Goal: Task Accomplishment & Management: Use online tool/utility

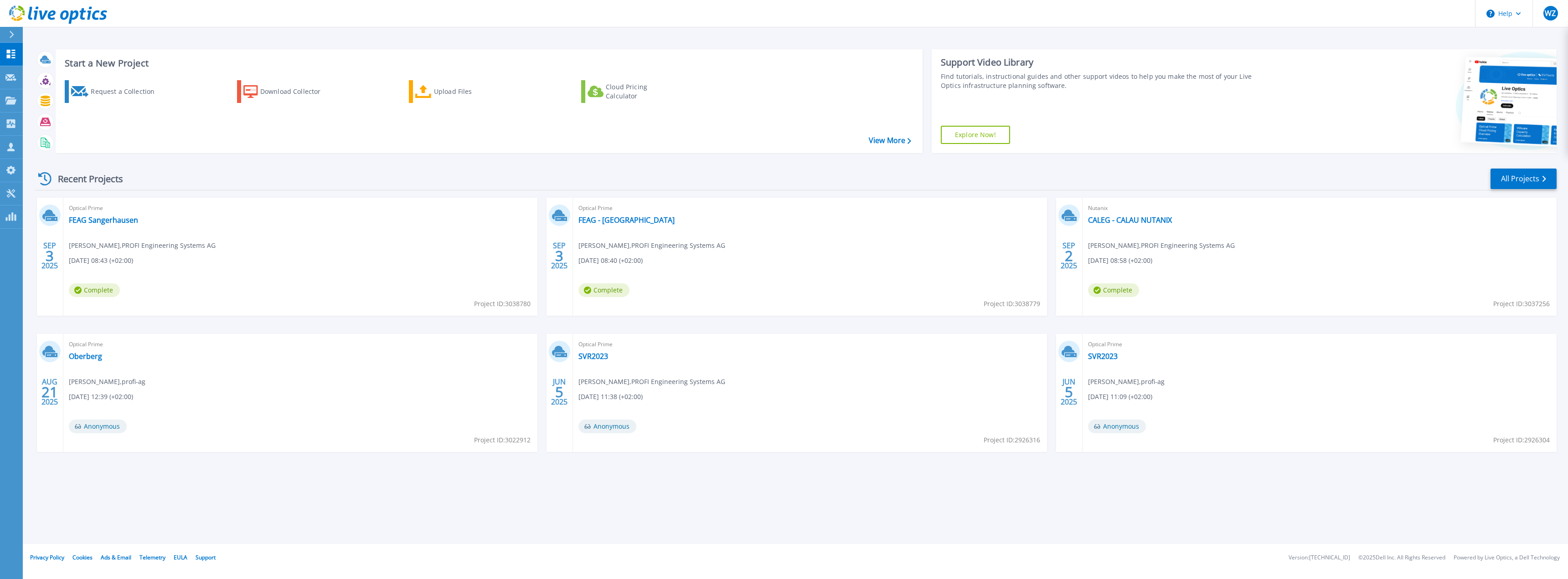
click at [816, 494] on div "Start a New Project Request a Collection Download Collector Upload Files Cloud …" at bounding box center [795, 272] width 1545 height 544
click at [9, 54] on icon at bounding box center [11, 54] width 11 height 9
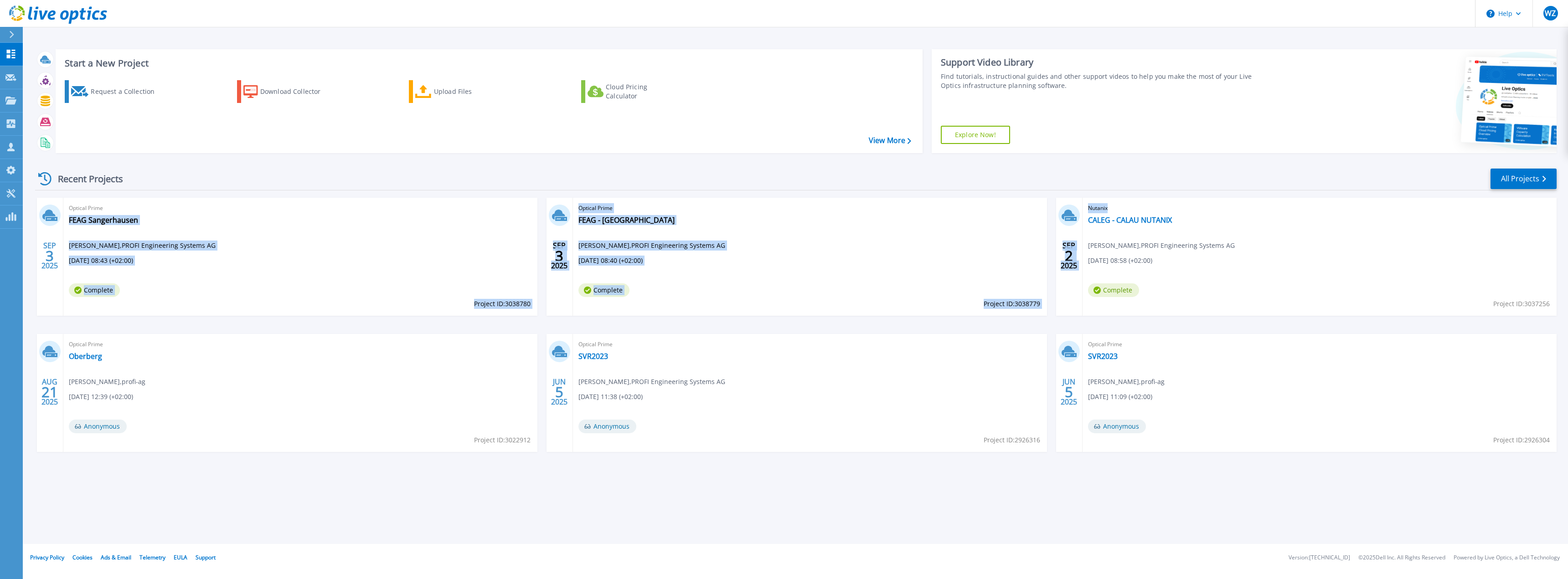
drag, startPoint x: 1107, startPoint y: 244, endPoint x: 302, endPoint y: 241, distance: 805.0
click at [302, 241] on div "SEP 3 2025 Optical Prime FEAG Sangerhausen Wolfgang Zißler , PROFI Engineering …" at bounding box center [793, 334] width 1529 height 272
click at [304, 241] on div "Optical Prime FEAG Sangerhausen Wolfgang Zißler , PROFI Engineering Systems AG …" at bounding box center [300, 257] width 474 height 118
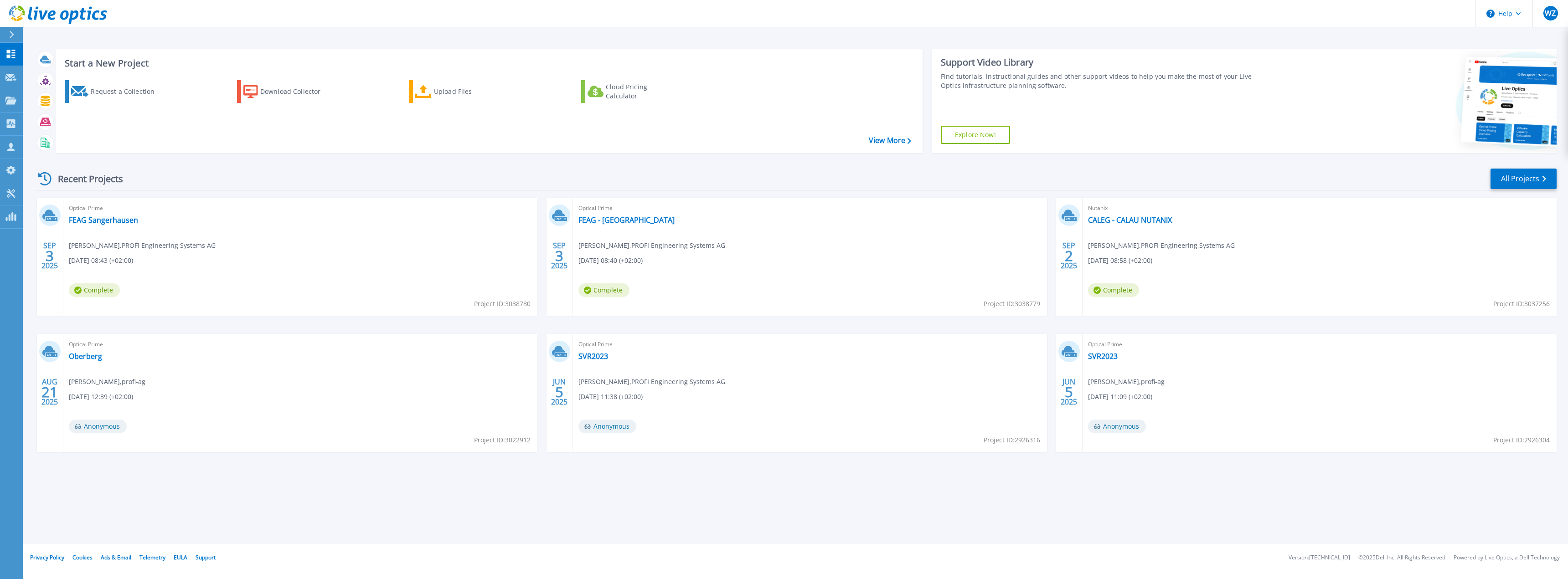
click at [441, 327] on div "SEP 3 2025 Optical Prime FEAG Sangerhausen Wolfgang Zißler , PROFI Engineering …" at bounding box center [793, 334] width 1529 height 272
drag, startPoint x: 663, startPoint y: 397, endPoint x: 654, endPoint y: 397, distance: 9.0
click at [654, 397] on div "Optical Prime SVR2023 Wolfgang Zißler , PROFI Engineering Systems AG 06.05.2025…" at bounding box center [810, 393] width 474 height 118
click at [740, 520] on div "Start a New Project Request a Collection Download Collector Upload Files Cloud …" at bounding box center [795, 272] width 1545 height 544
click at [1520, 175] on link "All Projects" at bounding box center [1524, 179] width 66 height 21
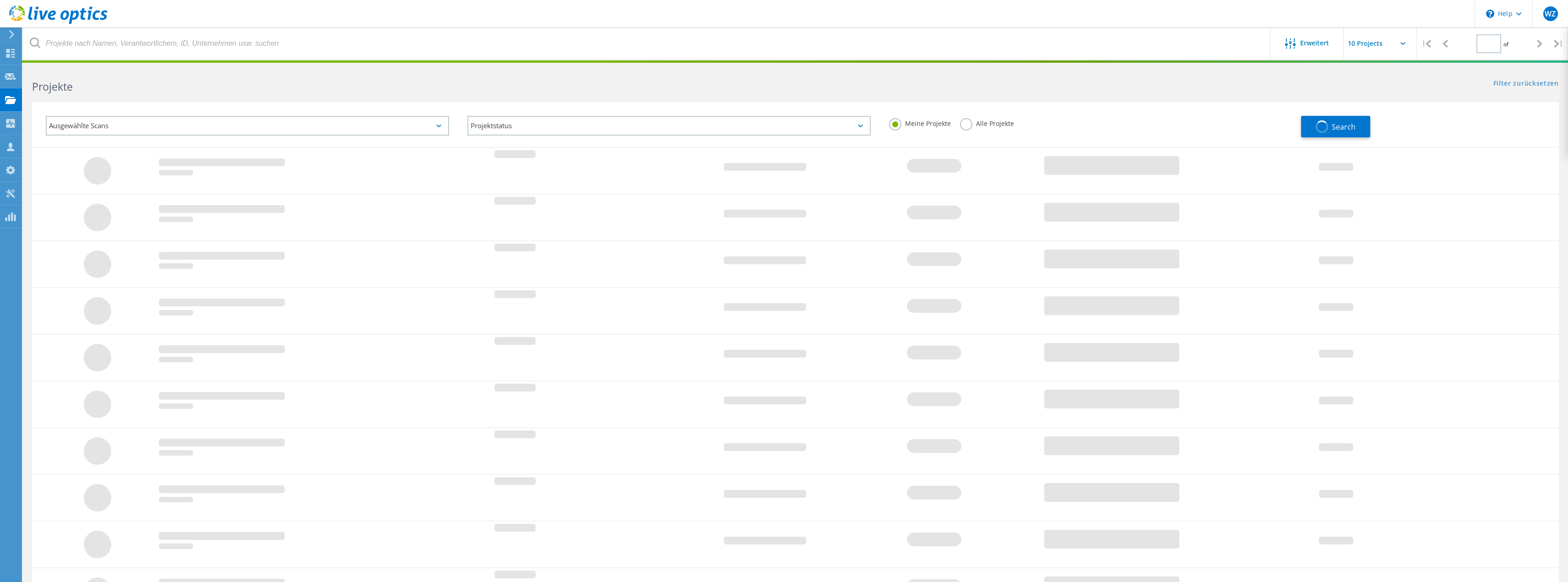
type input "1"
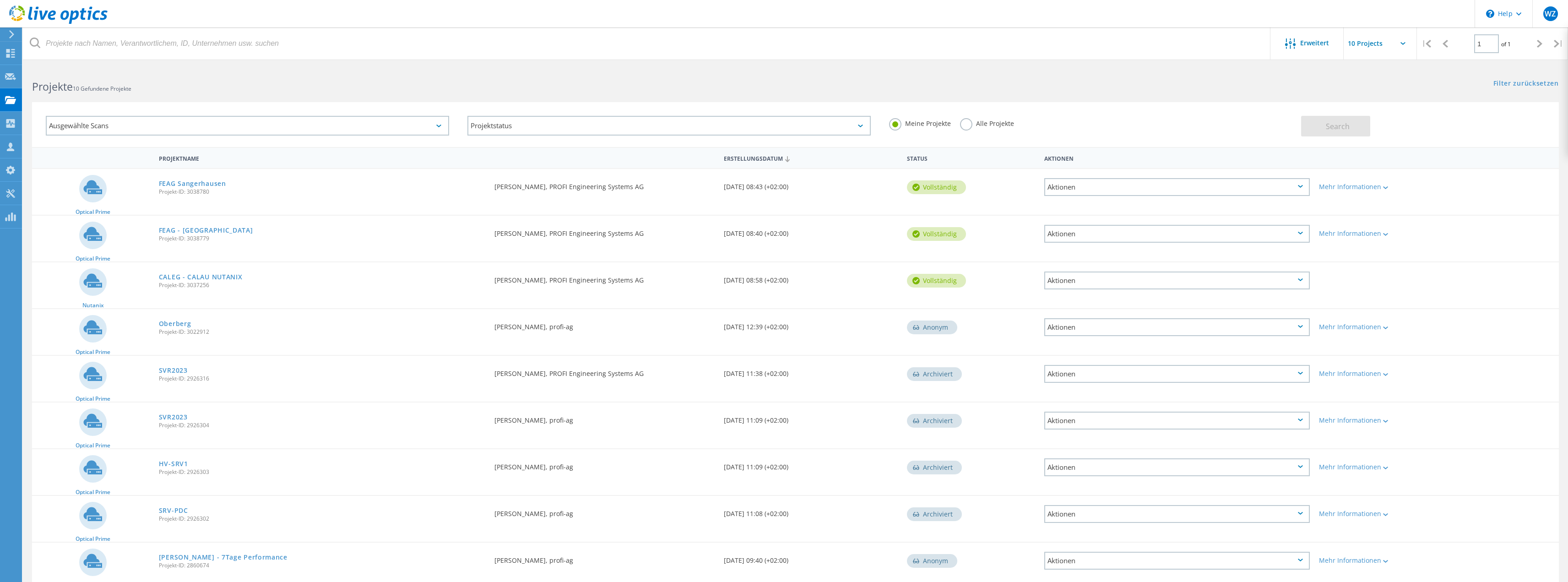
drag, startPoint x: 8, startPoint y: 49, endPoint x: 94, endPoint y: 74, distance: 89.6
click at [9, 49] on use at bounding box center [10, 53] width 9 height 9
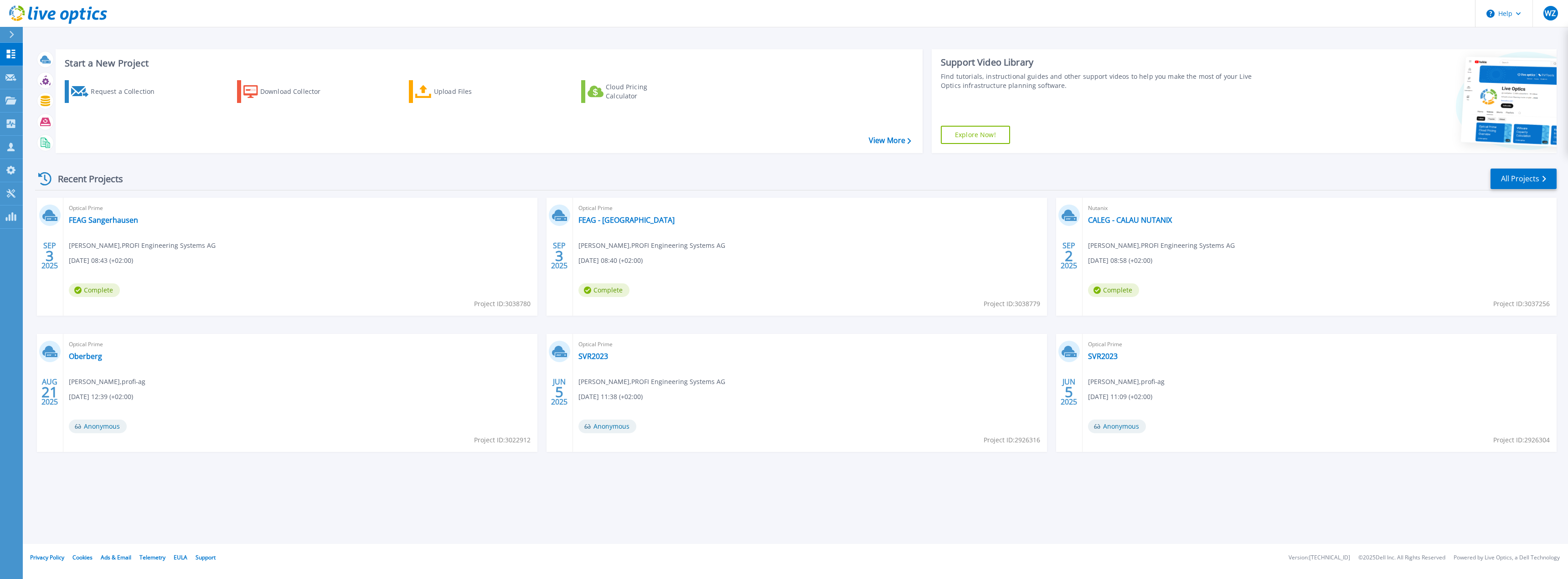
click at [643, 486] on div "Start a New Project Request a Collection Download Collector Upload Files Cloud …" at bounding box center [795, 272] width 1545 height 544
click at [106, 92] on div "Request a Collection" at bounding box center [127, 92] width 73 height 18
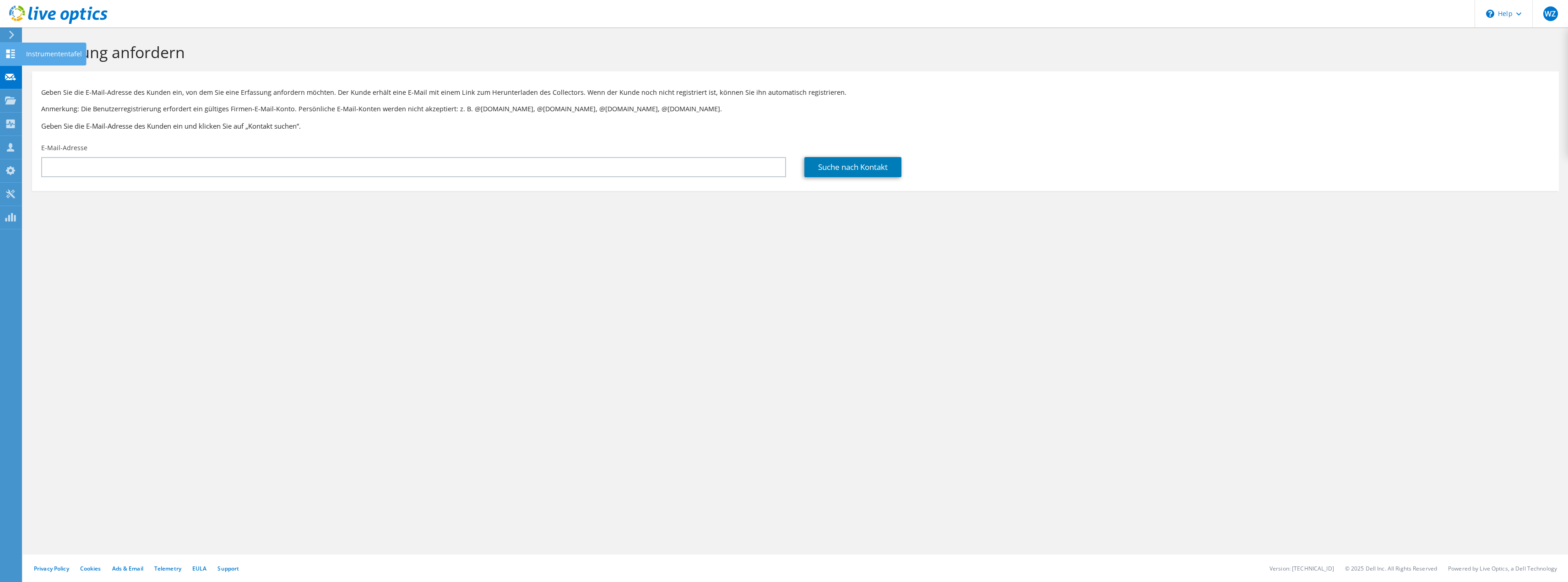
click at [9, 51] on use at bounding box center [10, 54] width 9 height 9
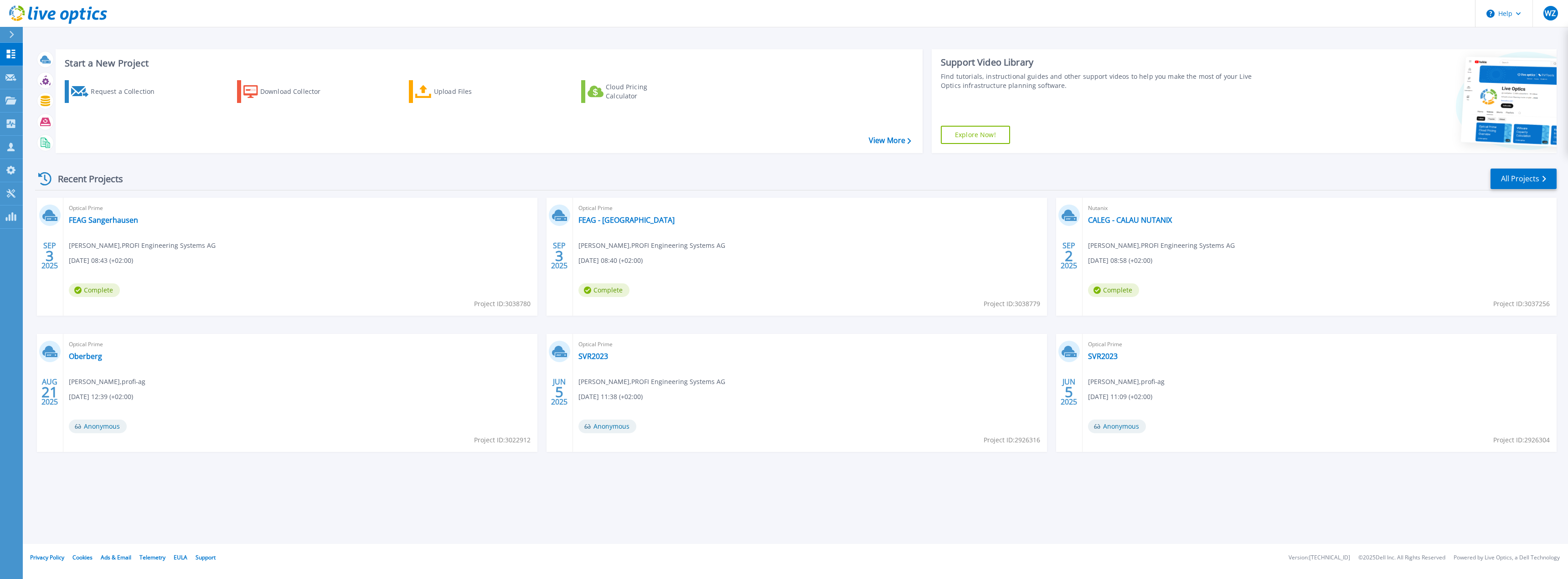
click at [483, 173] on div "Recent Projects All Projects" at bounding box center [796, 179] width 1522 height 23
